Goal: Task Accomplishment & Management: Manage account settings

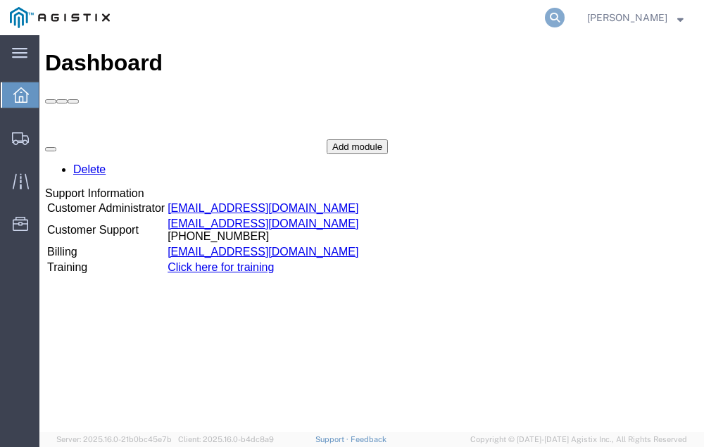
click at [565, 16] on icon at bounding box center [555, 18] width 20 height 20
type input "5"
type input "56499379"
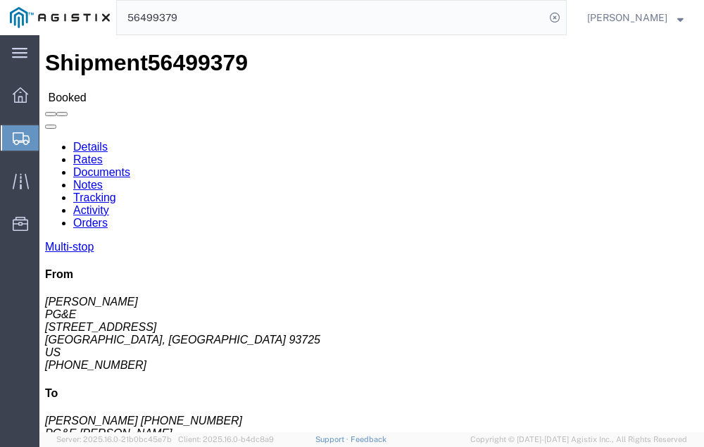
click link "Tracking"
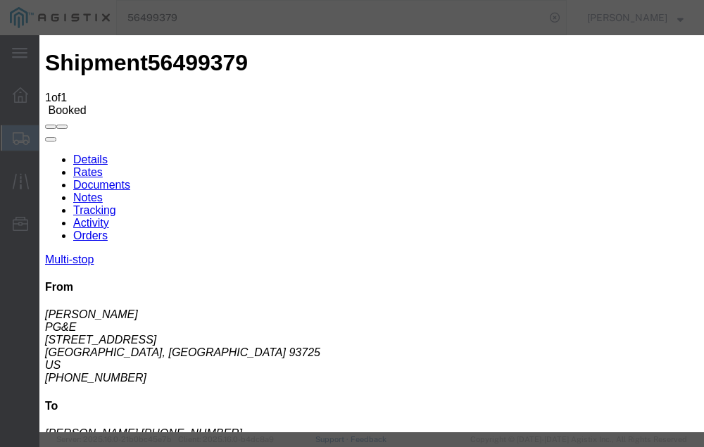
type input "[DATE]"
type input "9:00 PM"
select select "DELIVRED"
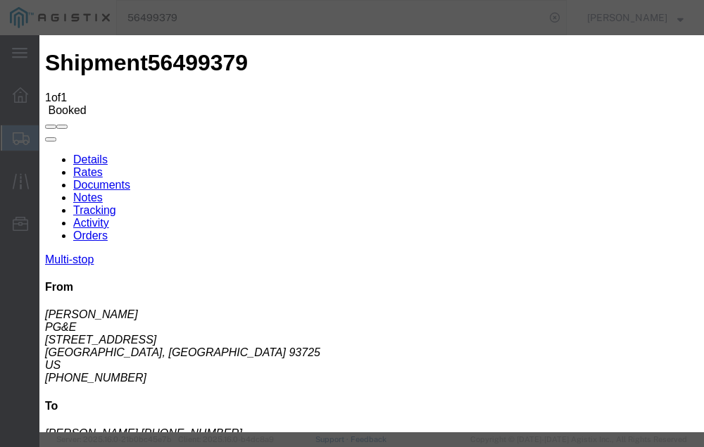
type input "[DATE]"
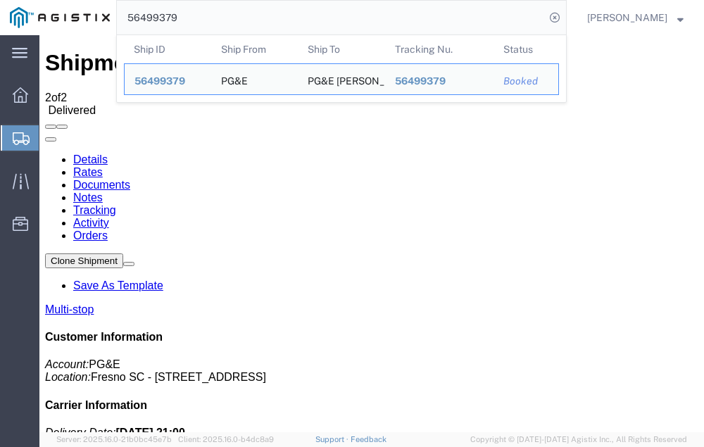
click at [215, 16] on input "56499379" at bounding box center [331, 18] width 428 height 34
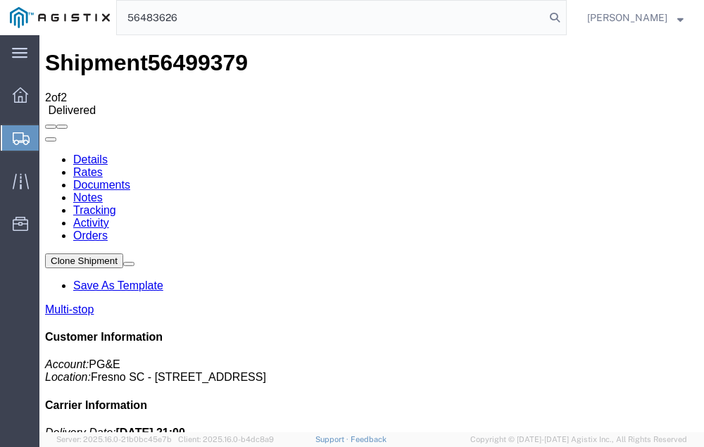
type input "56483626"
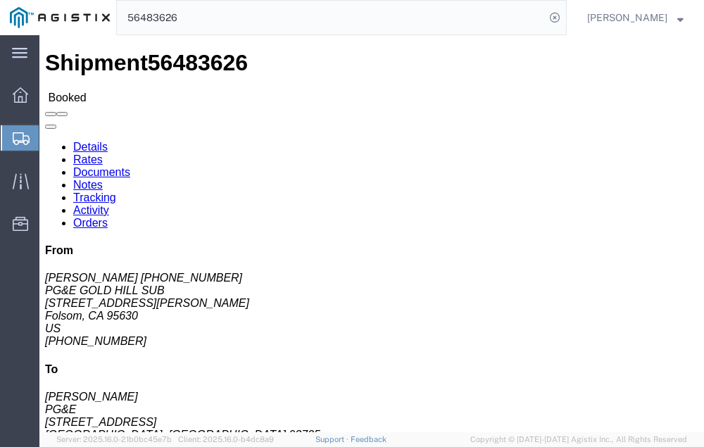
click link "Tracking"
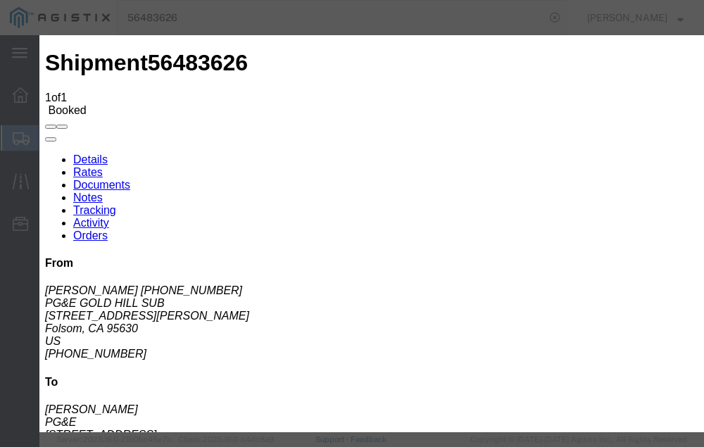
type input "[DATE]"
type input "9:00 PM"
select select "DELIVRED"
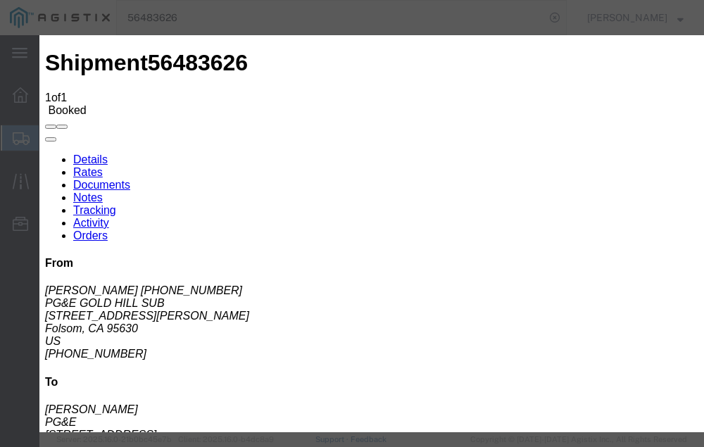
type input "[DATE]"
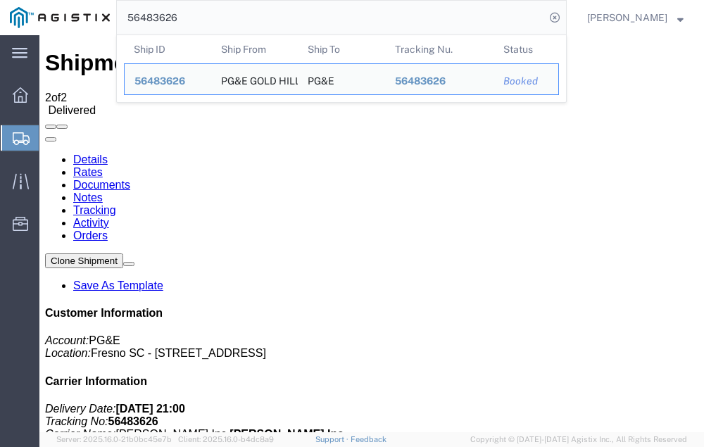
click at [205, 17] on input "56483626" at bounding box center [331, 18] width 428 height 34
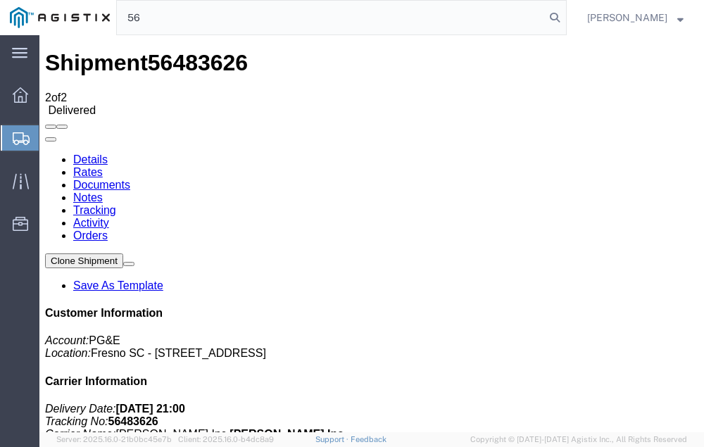
type input "5"
